Goal: Task Accomplishment & Management: Manage account settings

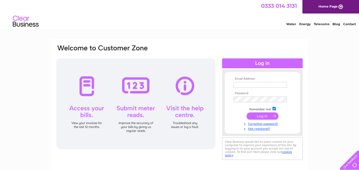
type input "[EMAIL_ADDRESS][DOMAIN_NAME]"
click at [261, 117] on input "submit" at bounding box center [262, 115] width 32 height 7
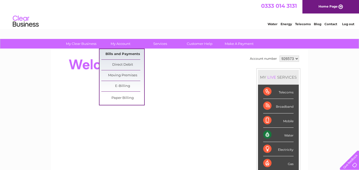
click at [123, 53] on link "Bills and Payments" at bounding box center [122, 54] width 43 height 10
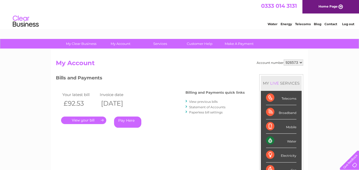
click at [90, 119] on link "." at bounding box center [83, 121] width 45 height 8
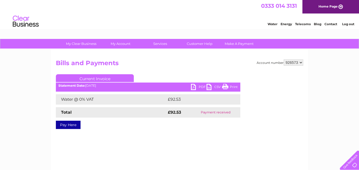
click at [200, 86] on link "PDF" at bounding box center [199, 88] width 16 height 8
click at [348, 25] on link "Log out" at bounding box center [348, 24] width 12 height 4
